Goal: Task Accomplishment & Management: Use online tool/utility

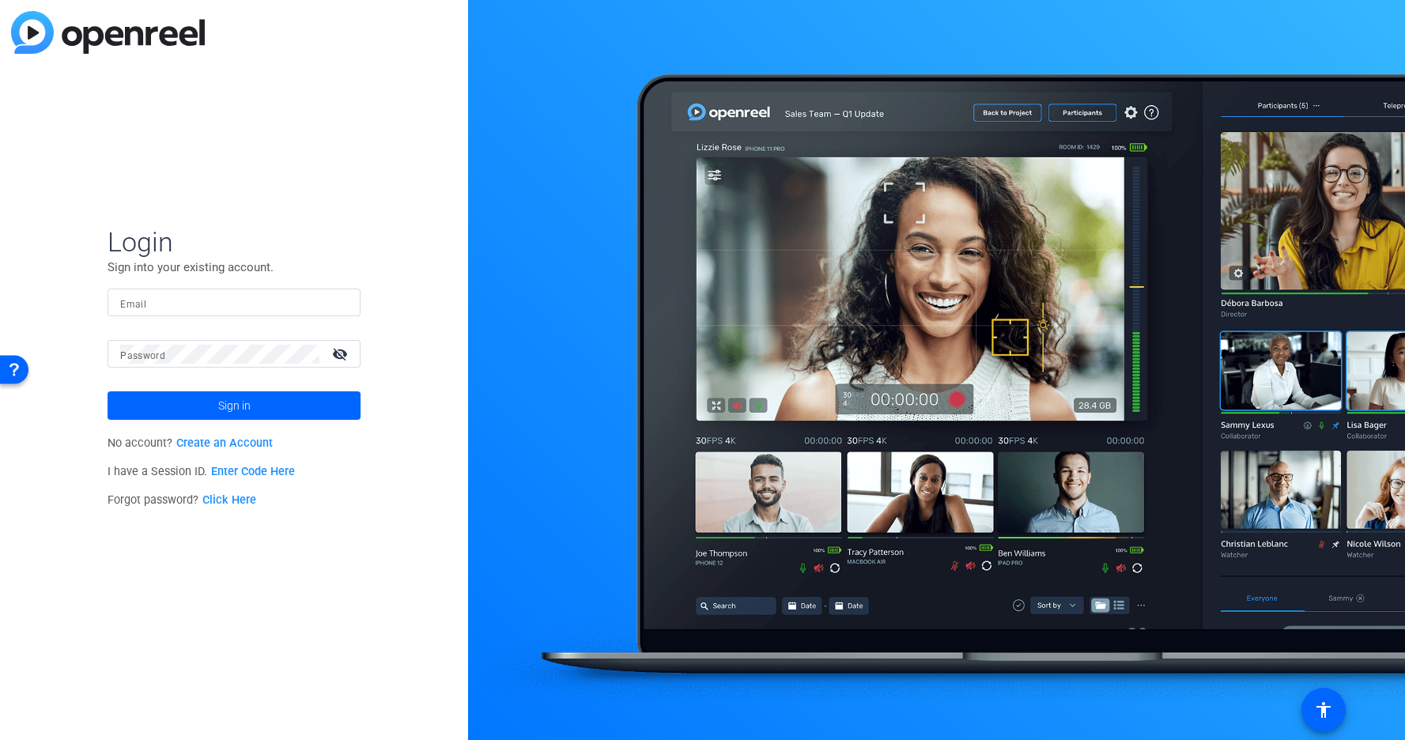
click at [181, 299] on input "Email" at bounding box center [234, 302] width 228 height 19
paste input "[EMAIL_ADDRESS][DOMAIN_NAME]"
type input "[EMAIL_ADDRESS][DOMAIN_NAME]"
click at [209, 410] on span at bounding box center [234, 406] width 253 height 38
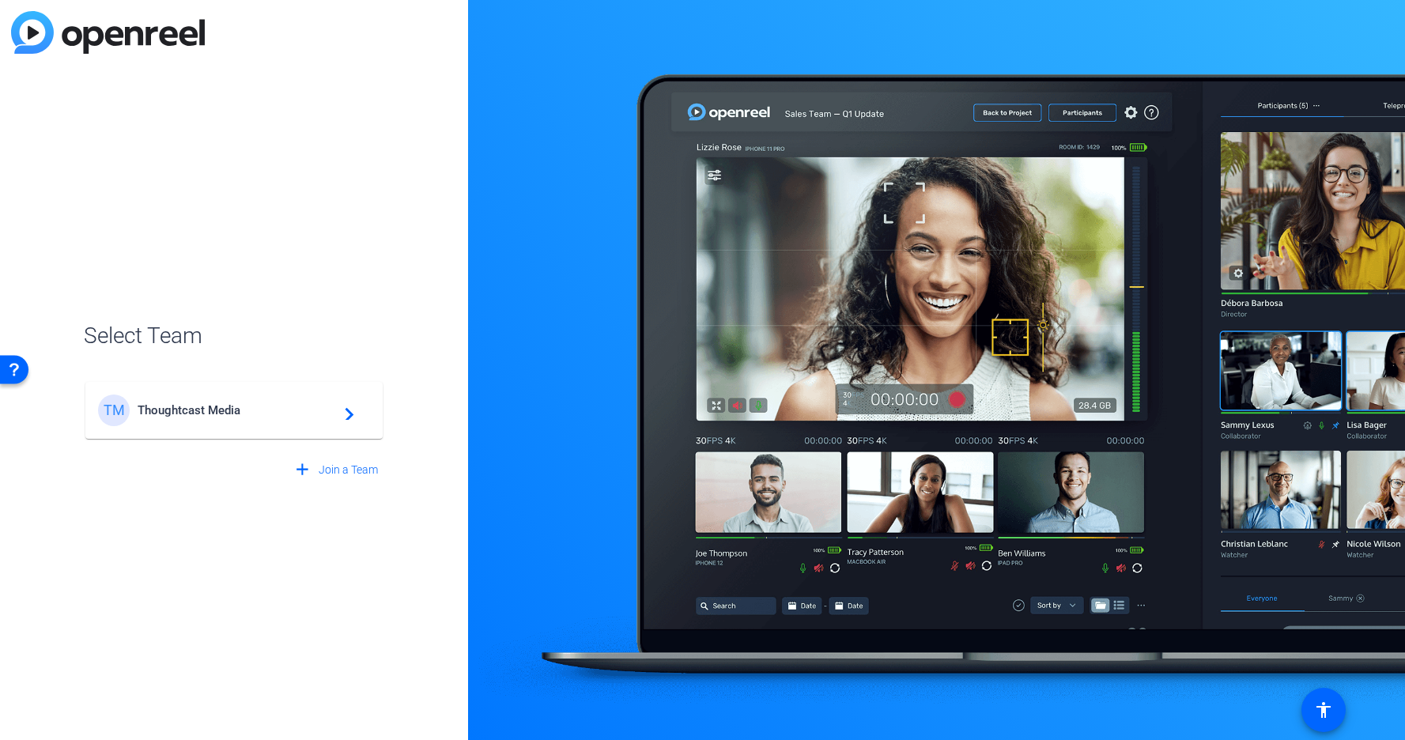
click at [202, 400] on div "TM Thoughtcast Media navigate_next" at bounding box center [234, 411] width 272 height 32
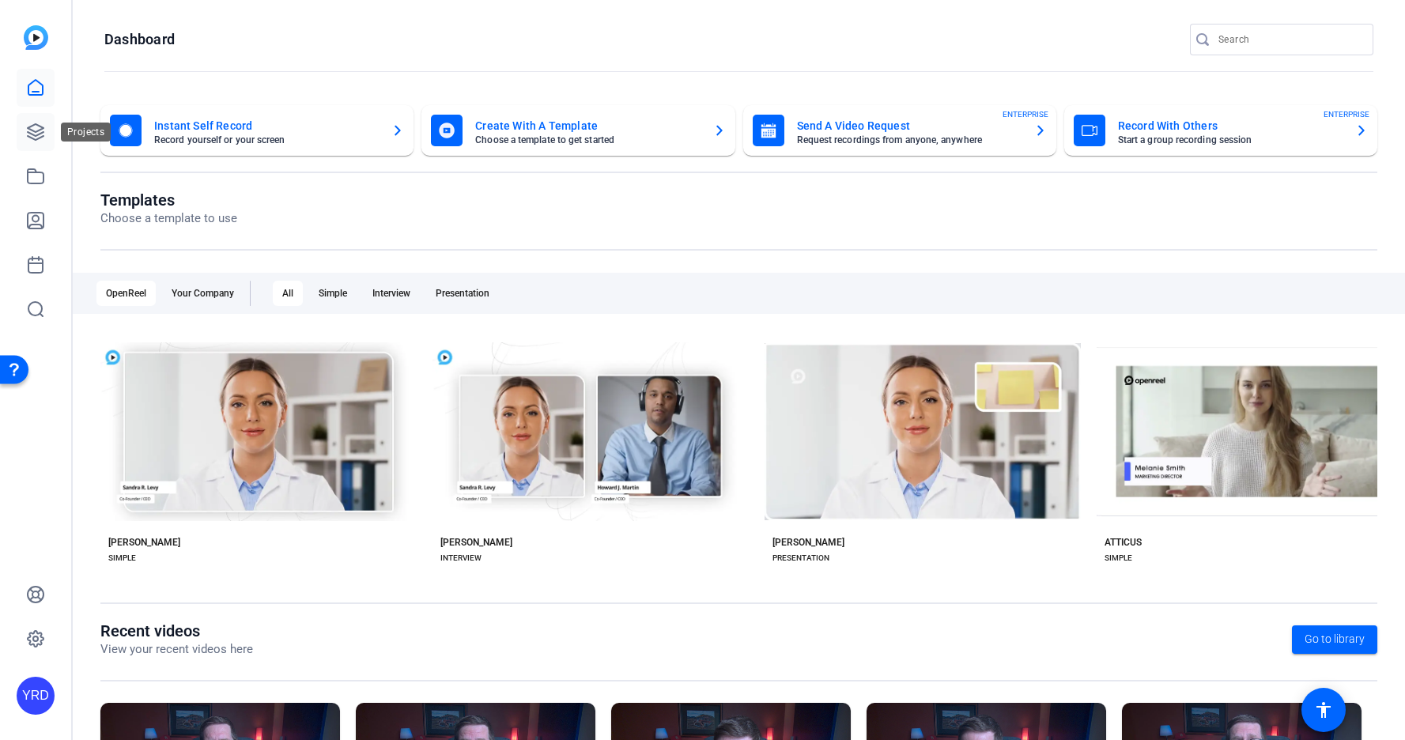
click at [32, 127] on icon at bounding box center [35, 132] width 19 height 19
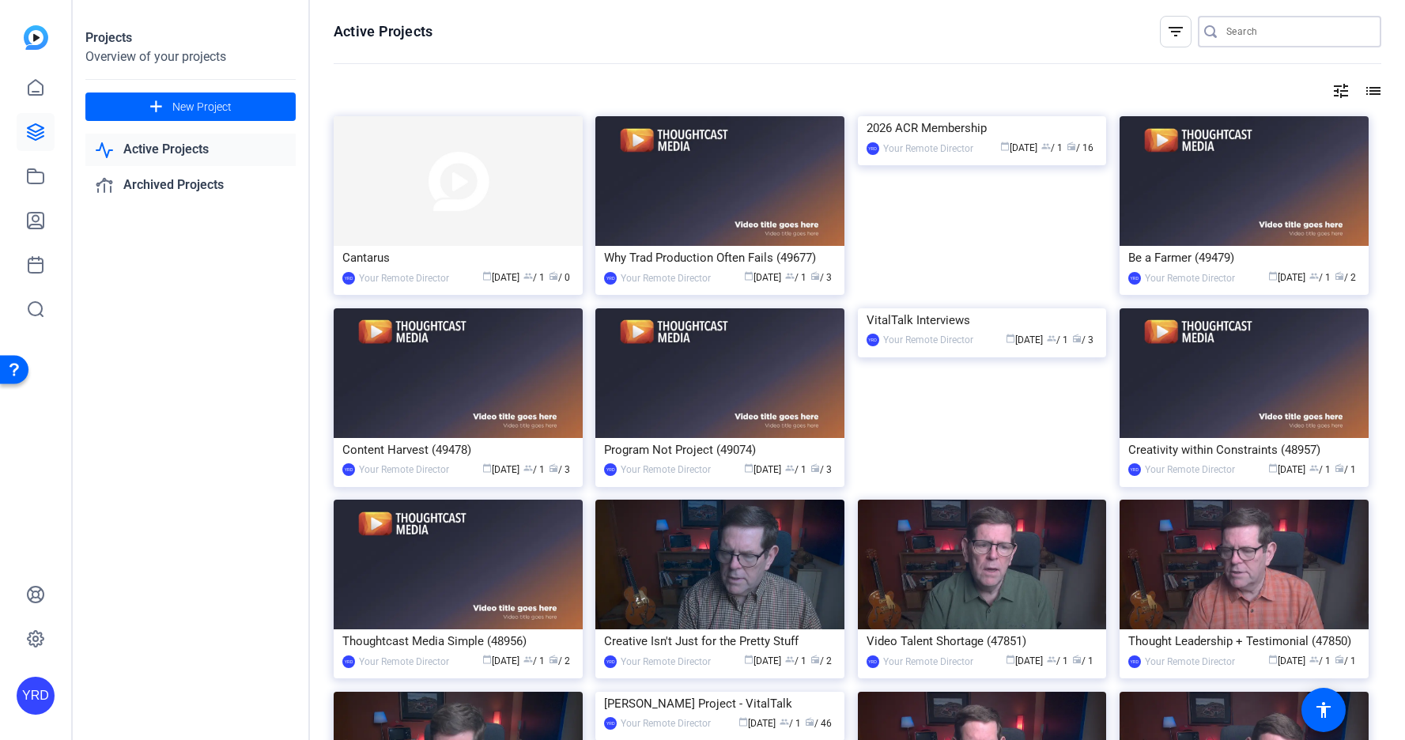
click at [1258, 33] on input "Search" at bounding box center [1297, 31] width 142 height 19
type input "b"
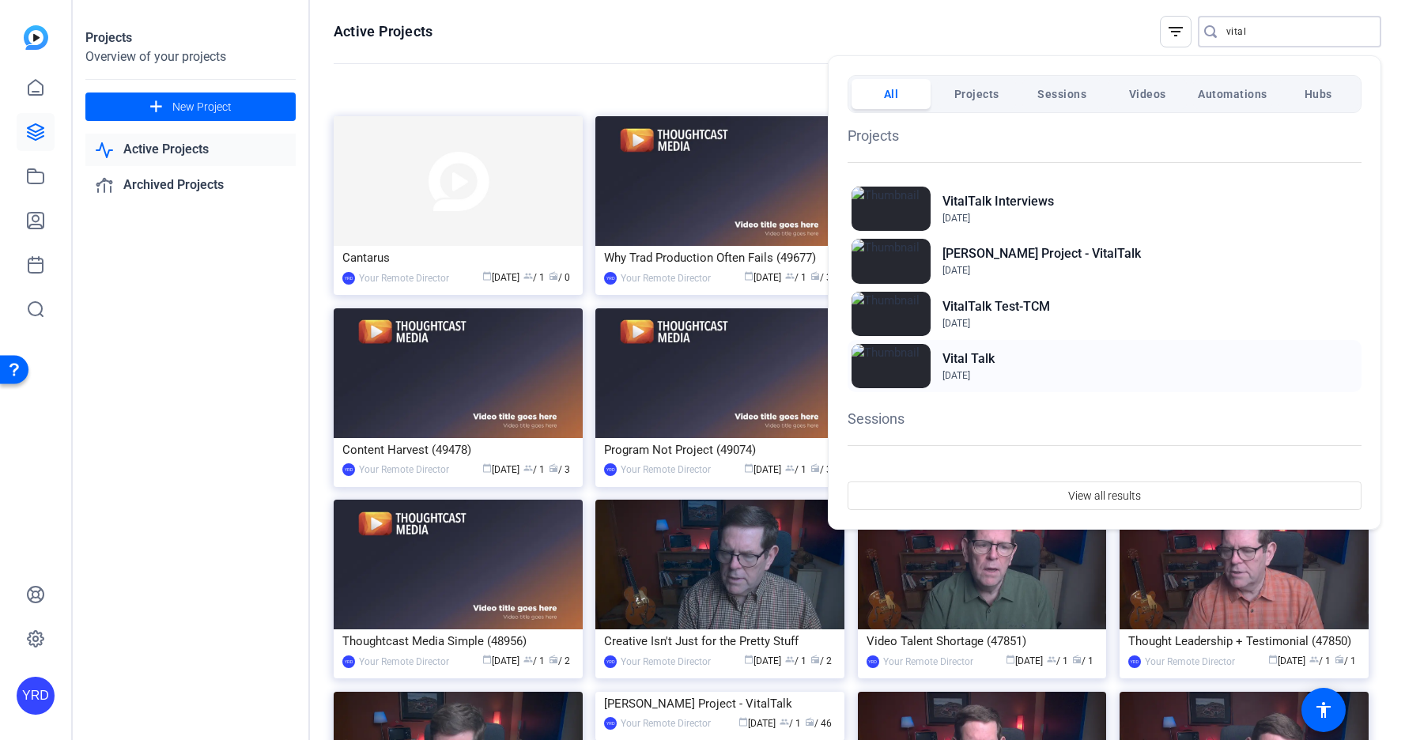
type input "vital"
click at [958, 366] on h2 "Vital Talk" at bounding box center [969, 358] width 52 height 19
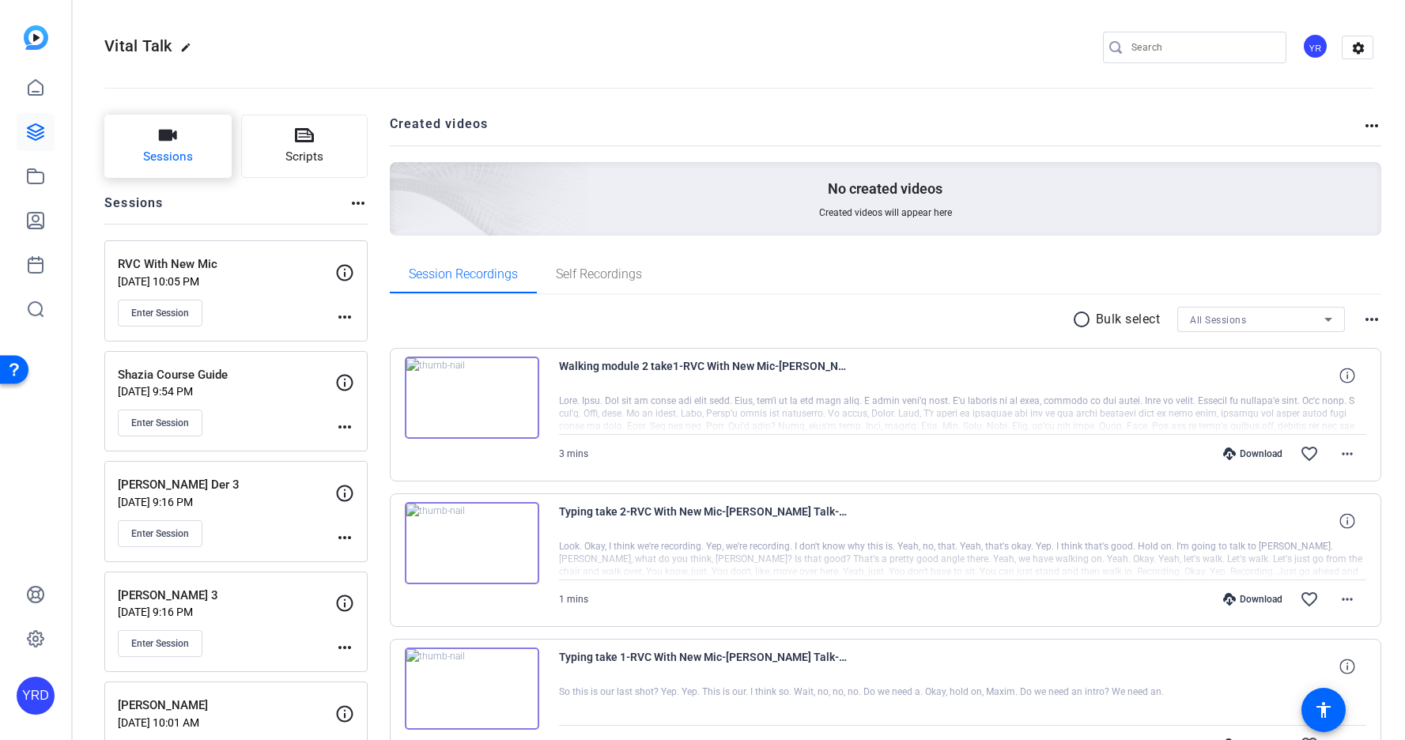
click at [166, 150] on span "Sessions" at bounding box center [168, 157] width 50 height 18
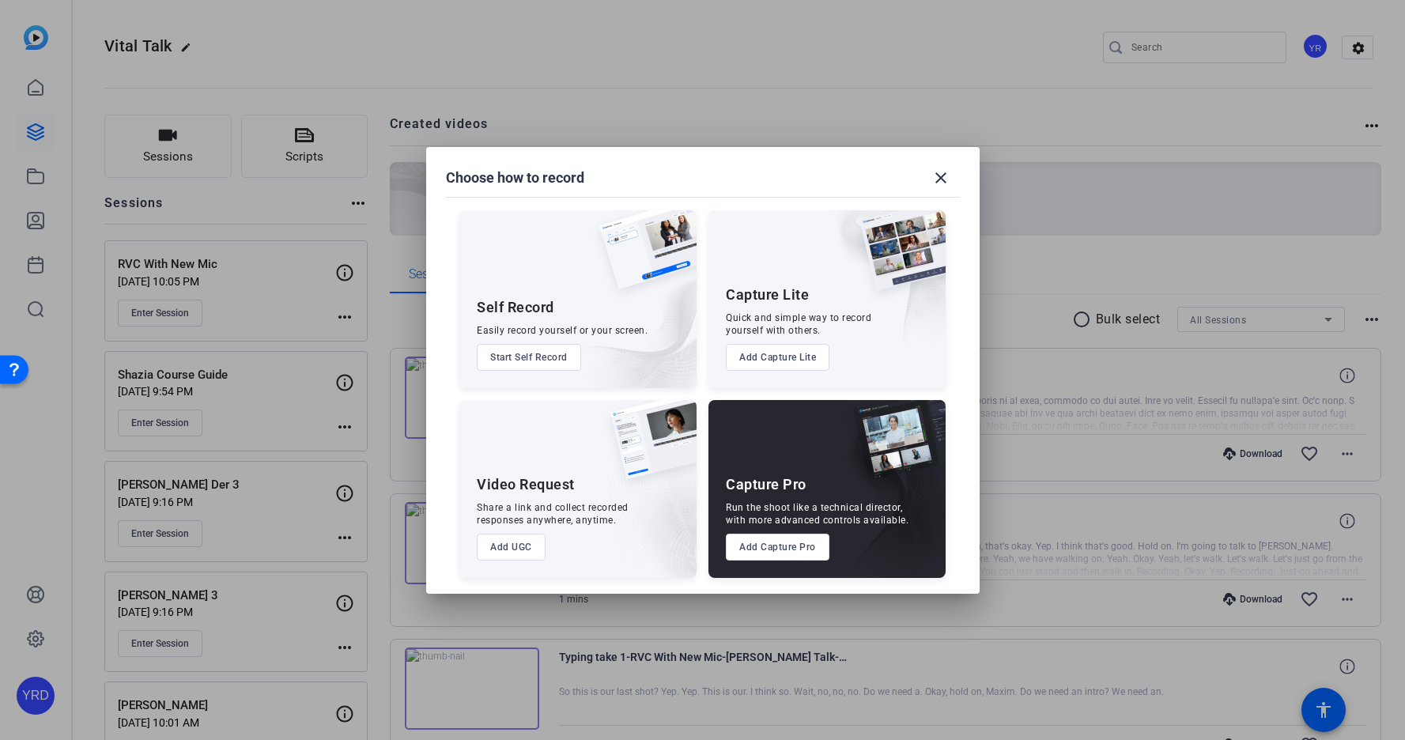
click at [771, 549] on button "Add Capture Pro" at bounding box center [778, 547] width 104 height 27
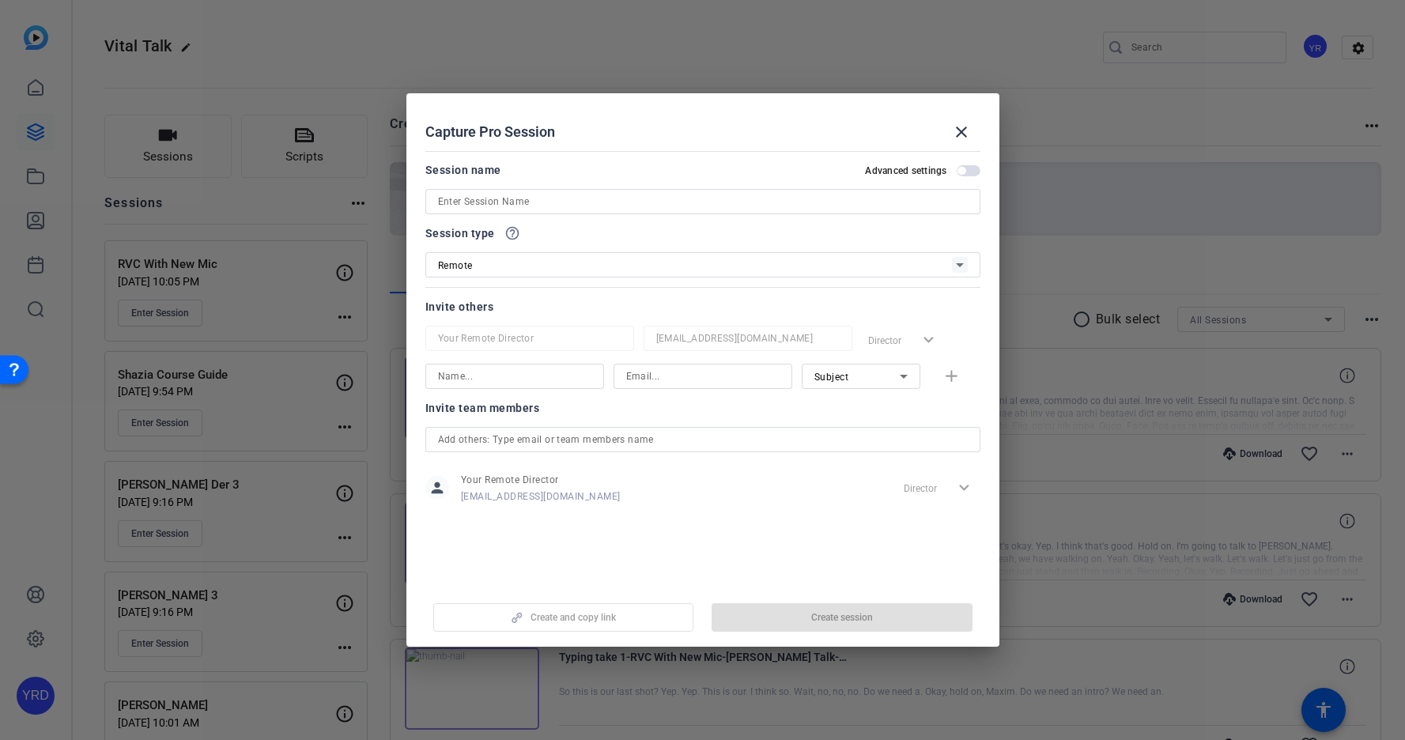
click at [652, 202] on input at bounding box center [703, 201] width 530 height 19
paste input "Julie Childers"
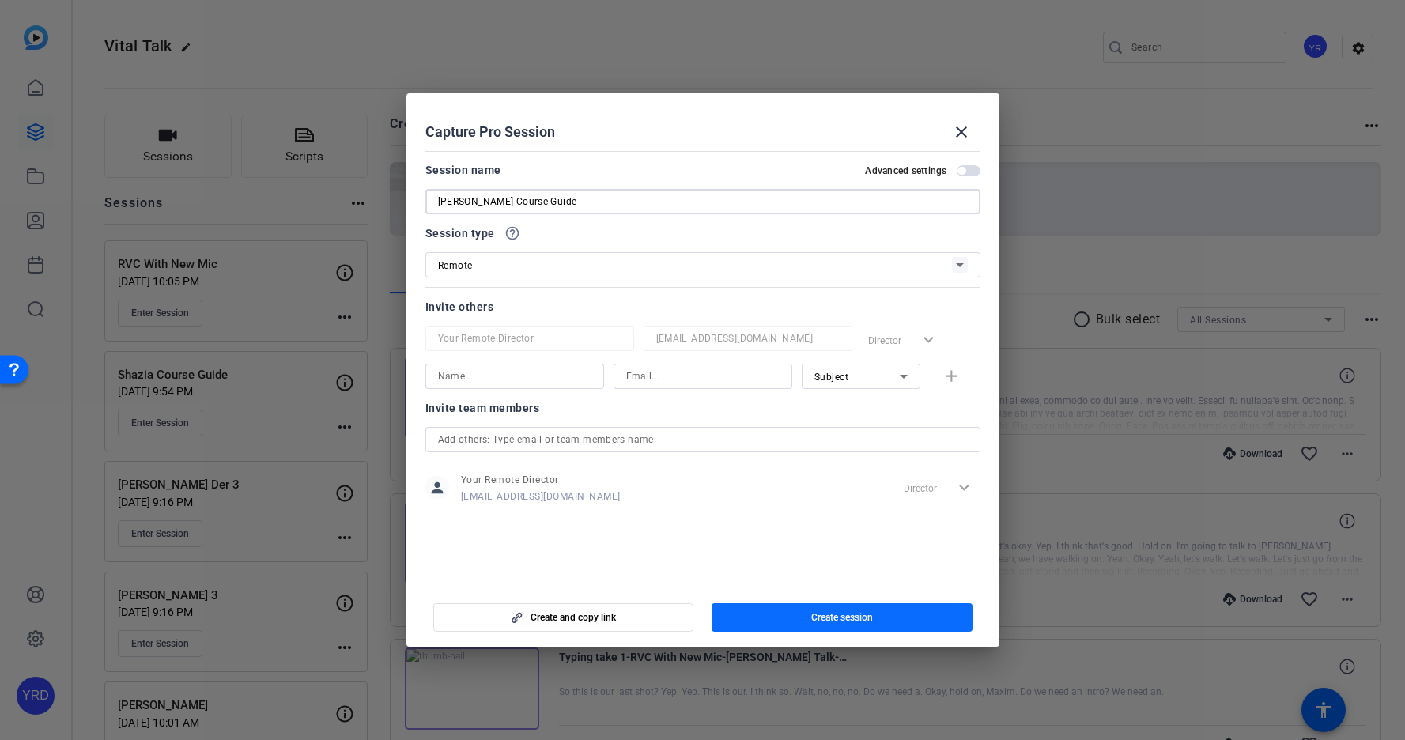
type input "Julie Childers Course Guide"
click at [847, 623] on span "Create session" at bounding box center [842, 617] width 62 height 13
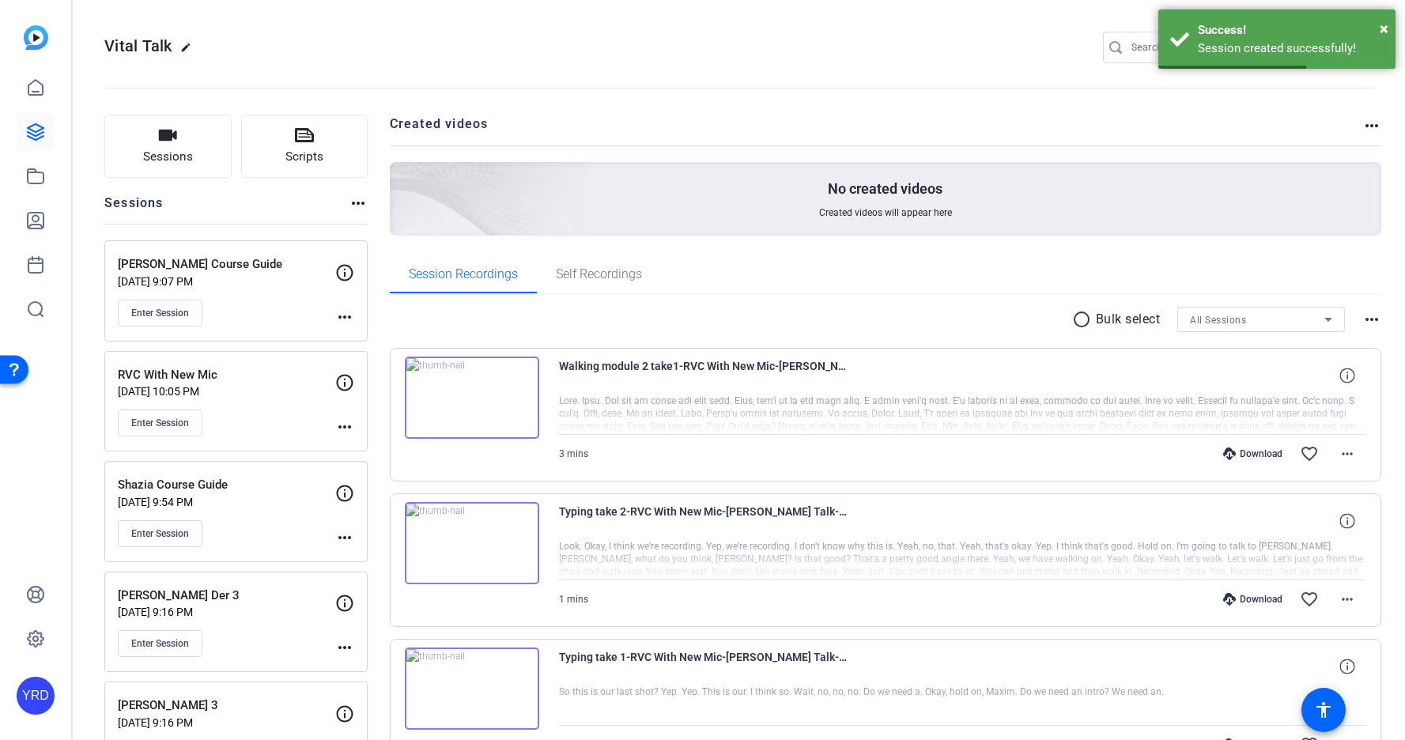
click at [341, 315] on mat-icon "more_horiz" at bounding box center [344, 317] width 19 height 19
click at [372, 335] on span "Edit Session" at bounding box center [384, 340] width 72 height 19
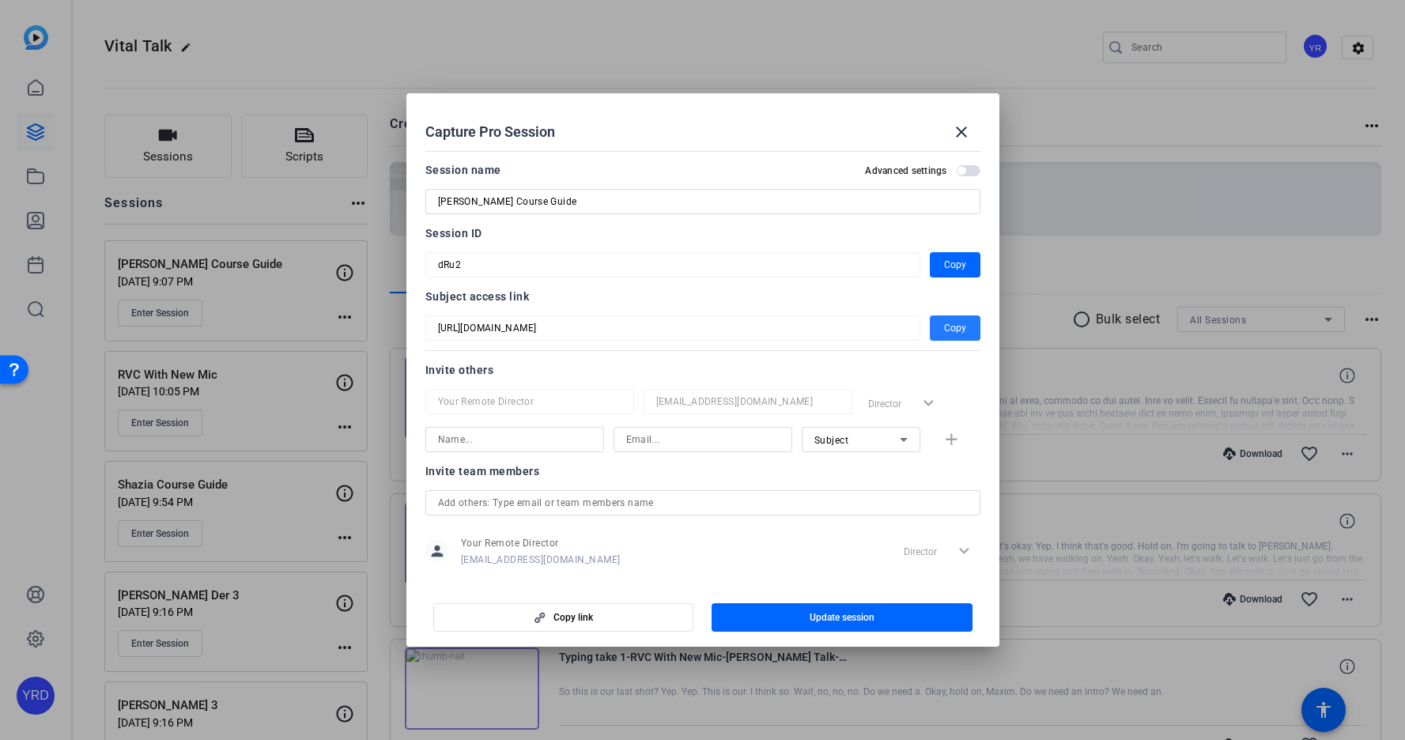
click at [946, 325] on span "Copy" at bounding box center [955, 328] width 22 height 19
click at [954, 137] on mat-icon "close" at bounding box center [961, 132] width 19 height 19
